Goal: Find specific page/section: Find specific page/section

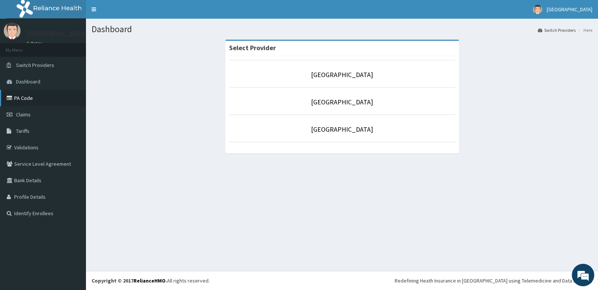
click at [28, 100] on link "PA Code" at bounding box center [43, 98] width 86 height 16
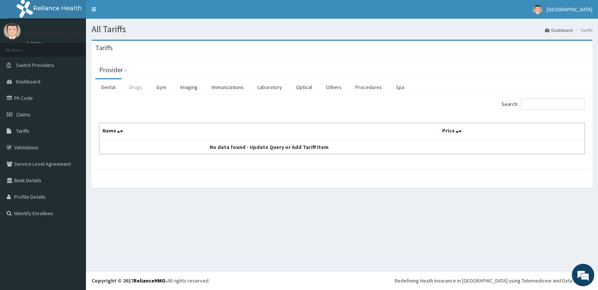
click at [137, 90] on link "Drugs" at bounding box center [135, 87] width 25 height 16
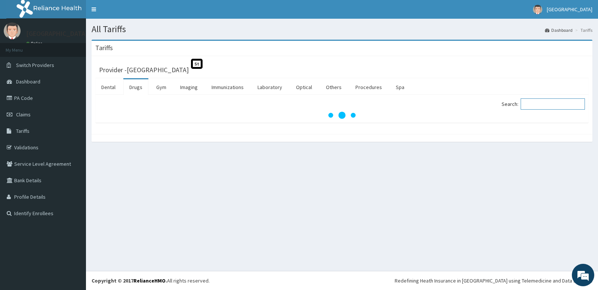
click at [537, 103] on input "Search:" at bounding box center [552, 103] width 64 height 11
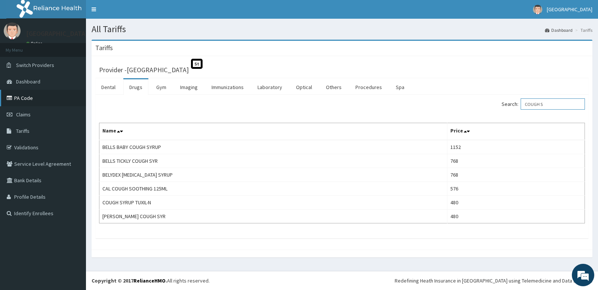
type input "COUGH S"
click at [36, 96] on link "PA Code" at bounding box center [43, 98] width 86 height 16
